Goal: Information Seeking & Learning: Learn about a topic

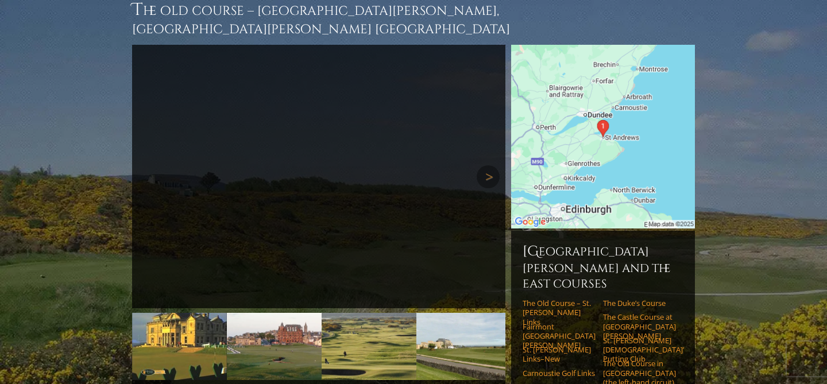
scroll to position [135, 0]
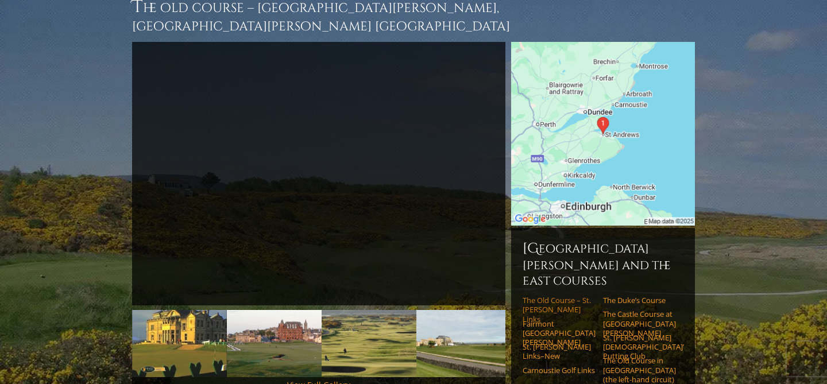
click at [558, 296] on link "The Old Course – St. [PERSON_NAME] Links" at bounding box center [558, 310] width 73 height 28
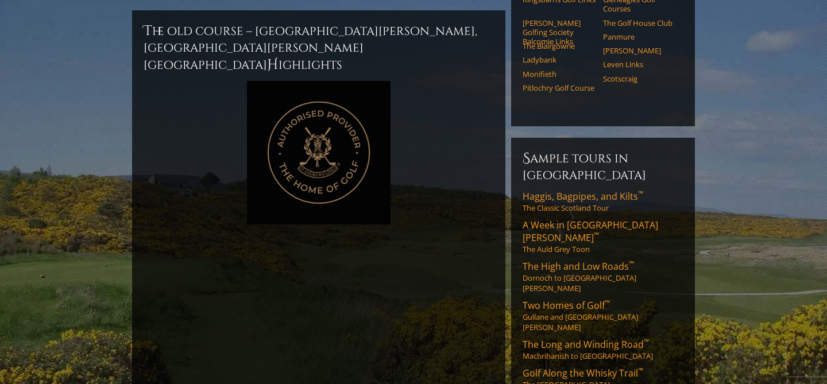
scroll to position [532, 0]
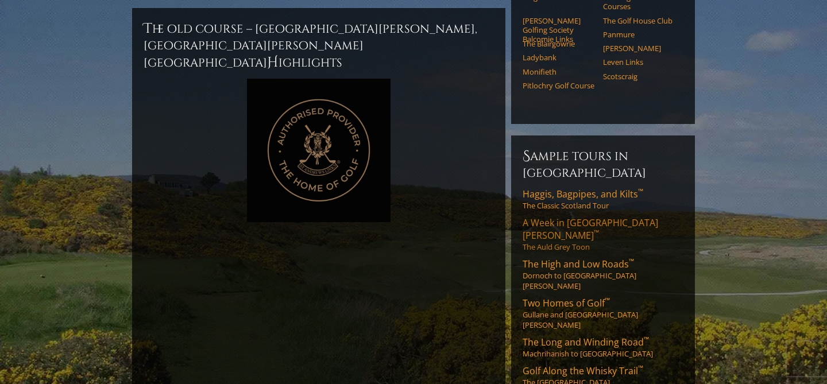
click at [566, 216] on link "A Week in St. Andrews ™ The Auld Grey Toon" at bounding box center [602, 234] width 161 height 36
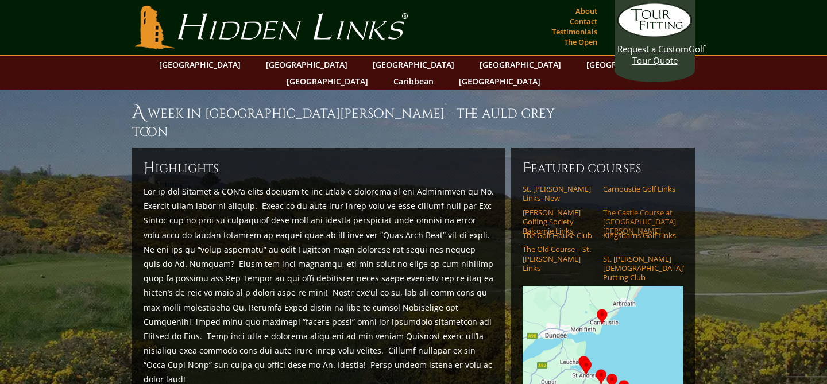
click at [611, 208] on link "The Castle Course at [GEOGRAPHIC_DATA][PERSON_NAME]" at bounding box center [639, 222] width 73 height 28
